Goal: Task Accomplishment & Management: Manage account settings

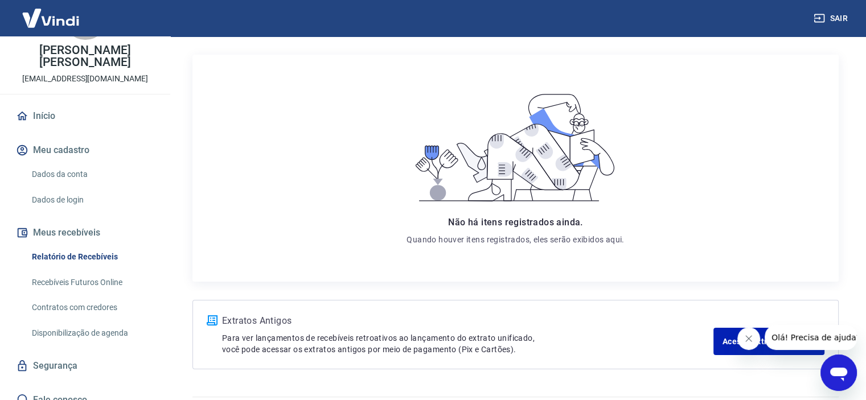
scroll to position [167, 0]
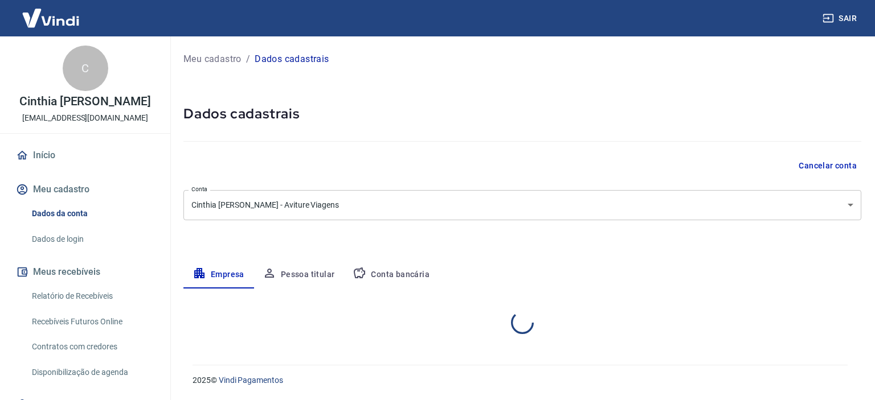
select select "DF"
select select "business"
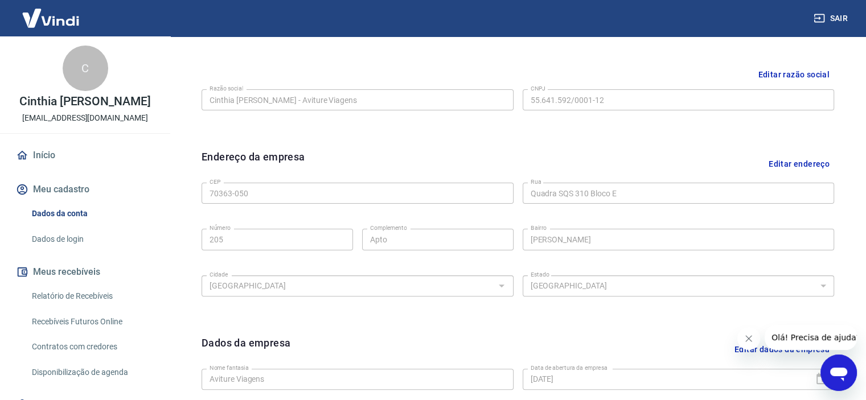
scroll to position [420, 0]
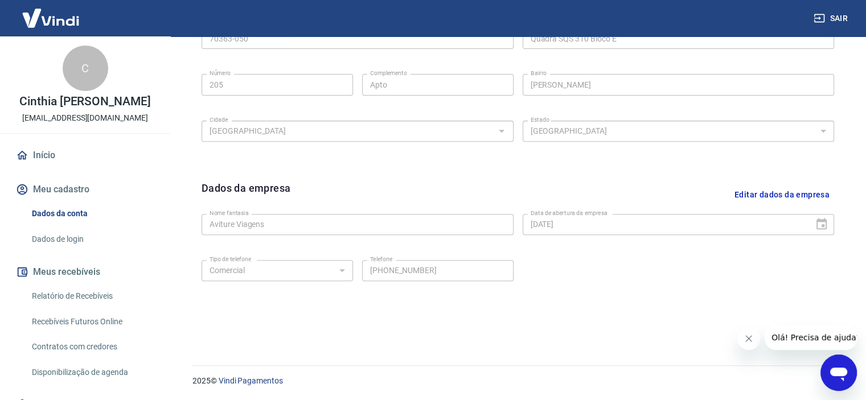
click at [843, 366] on icon "Abrir janela de mensagens" at bounding box center [839, 373] width 21 height 21
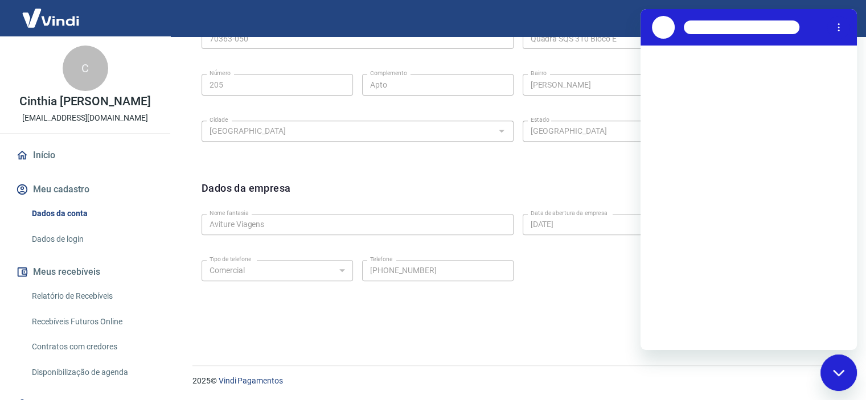
scroll to position [0, 0]
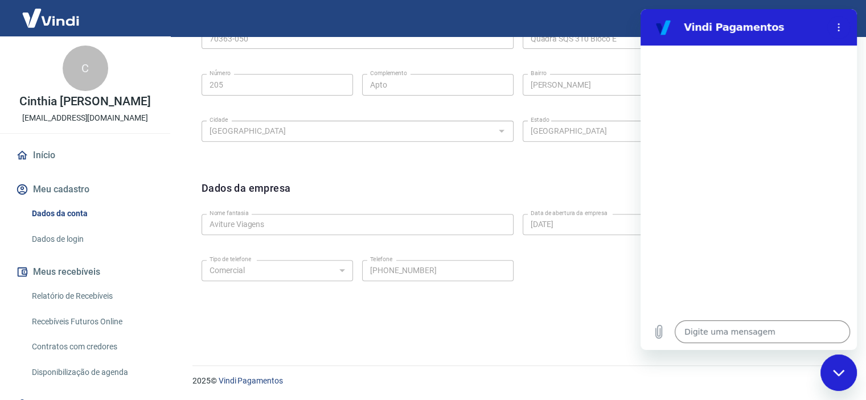
click at [552, 326] on div "Dados da empresa Editar dados da empresa Nome fantasia Aviture Viagens Nome fan…" at bounding box center [518, 250] width 651 height 158
click at [74, 214] on link "Dados da conta" at bounding box center [91, 213] width 129 height 23
click at [75, 211] on link "Dados da conta" at bounding box center [91, 213] width 129 height 23
click at [846, 370] on div "Fechar janela de mensagens" at bounding box center [839, 373] width 34 height 34
type textarea "x"
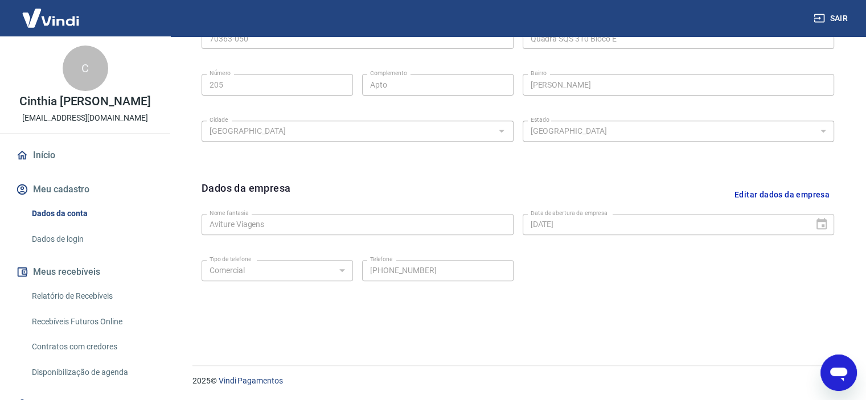
scroll to position [155, 0]
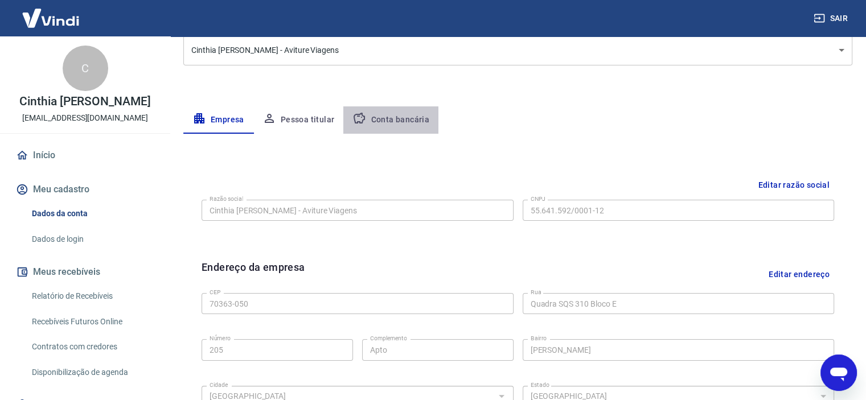
click at [399, 117] on button "Conta bancária" at bounding box center [390, 120] width 95 height 27
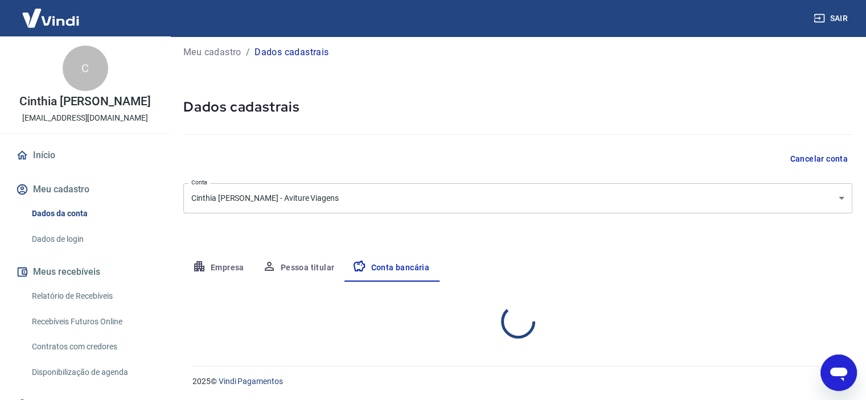
select select "1"
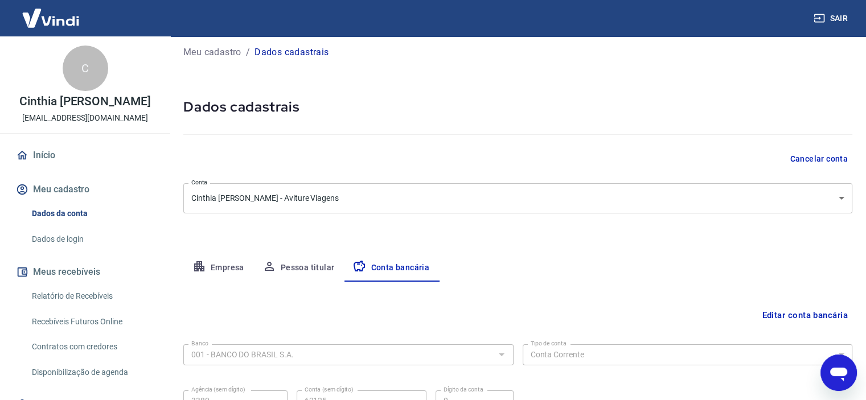
scroll to position [118, 0]
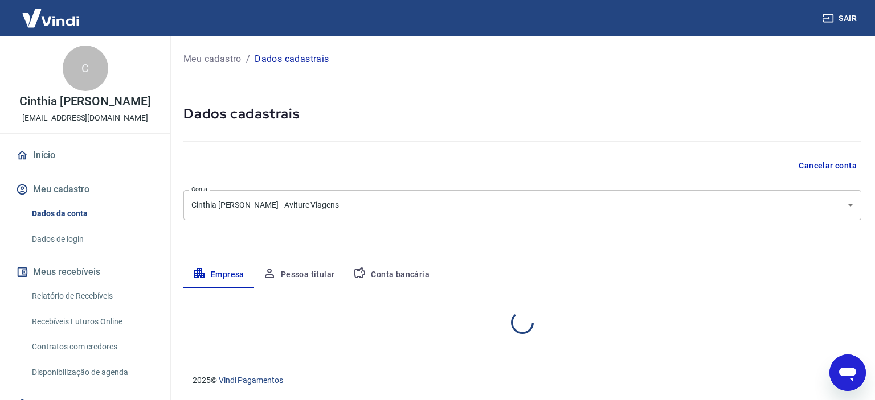
select select "DF"
select select "business"
